Goal: Task Accomplishment & Management: Use online tool/utility

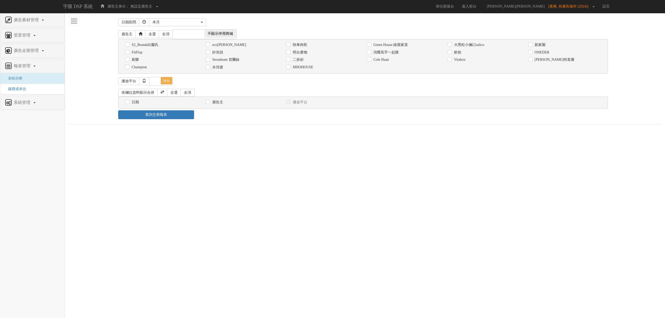
click at [306, 67] on label "MIKIHOUSE" at bounding box center [302, 67] width 22 height 5
click at [289, 67] on input "MIKIHOUSE" at bounding box center [287, 66] width 3 height 3
checkbox input "true"
click at [131, 104] on label "日期" at bounding box center [134, 102] width 9 height 5
click at [128, 104] on input "日期" at bounding box center [126, 101] width 3 height 3
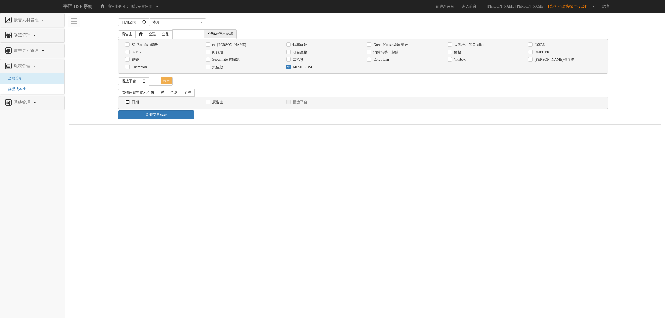
checkbox input "true"
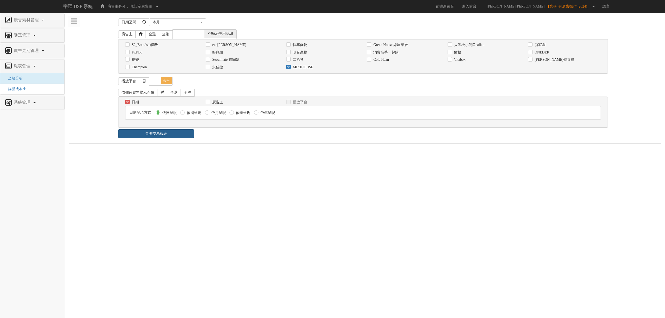
drag, startPoint x: 156, startPoint y: 140, endPoint x: 156, endPoint y: 136, distance: 4.2
click at [156, 141] on div "日期區間 [DATE] 本[PERSON_NAME] 本月 上月 過去7天 過去14天 過去30天 指定日期 本月 開始日期 [DATE] 結束日期 [DAT…" at bounding box center [365, 80] width 592 height 127
click at [156, 136] on link "查詢交易報表" at bounding box center [156, 133] width 76 height 9
click at [281, 138] on div "查詢交易報表" at bounding box center [362, 133] width 497 height 9
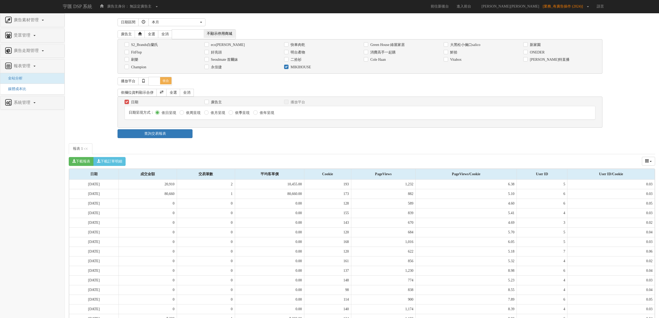
scroll to position [92, 0]
